Goal: Check status: Check status

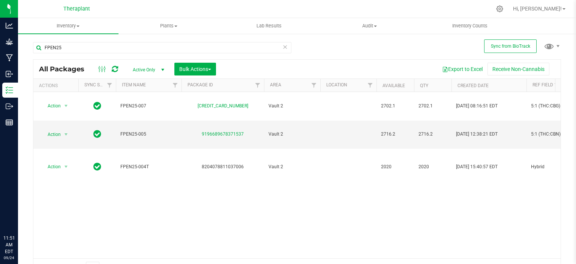
click at [90, 50] on input "FPEN25" at bounding box center [162, 47] width 258 height 11
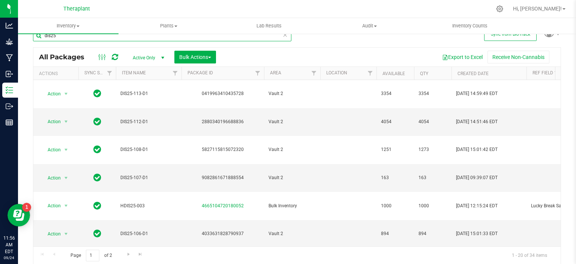
click at [92, 40] on input "dis25" at bounding box center [162, 35] width 258 height 11
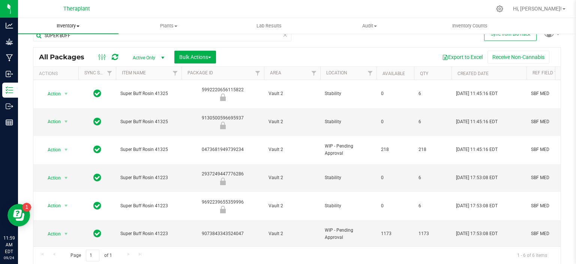
click at [96, 34] on link "Inventory All packages All inventory Waste log Create inventory" at bounding box center [68, 26] width 101 height 16
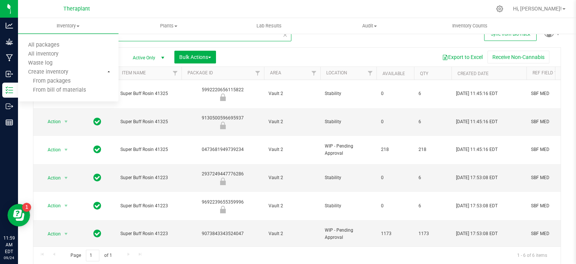
click at [127, 36] on input "SUPER BUFF" at bounding box center [162, 35] width 258 height 11
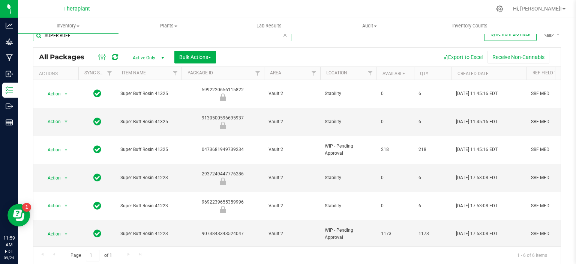
click at [126, 37] on input "SUPER BUFF" at bounding box center [162, 35] width 258 height 11
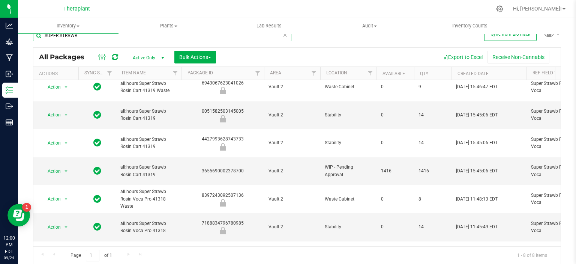
scroll to position [14, 0]
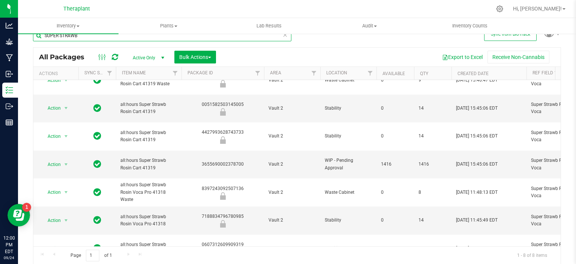
type input "SUPER STRAWB"
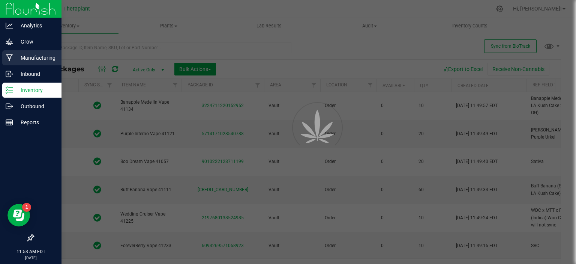
type input "2026-07-17"
type input "2026-07-14"
type input "2026-06-19"
type input "2026-07-10"
type input "2001-09-01"
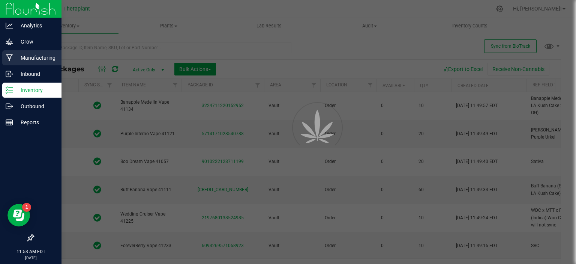
type input "2026-08-28"
type input "2026-07-09"
type input "2026-06-30"
type input "2026-08-14"
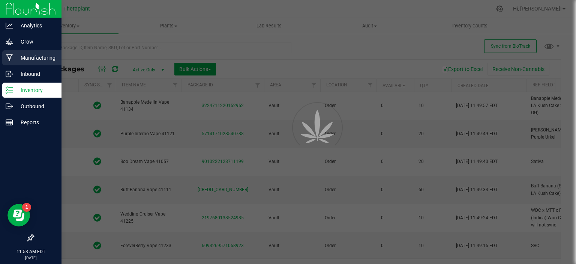
type input "2026-06-25"
type input "2026-08-28"
type input "2026-07-11"
type input "2026-08-18"
type input "2026-09-10"
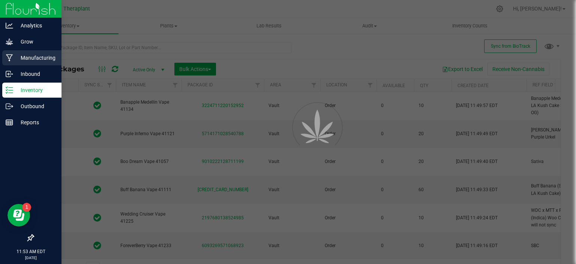
type input "2026-03-27"
type input "2026-06-13"
type input "2026-06-05"
type input "2026-09-03"
type input "2026-05-06"
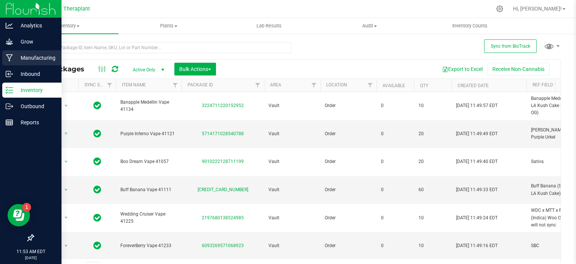
click at [24, 55] on p "Manufacturing" at bounding box center [35, 57] width 45 height 9
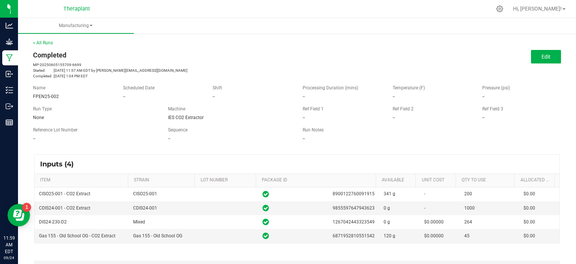
scroll to position [38, 0]
